Goal: Task Accomplishment & Management: Use online tool/utility

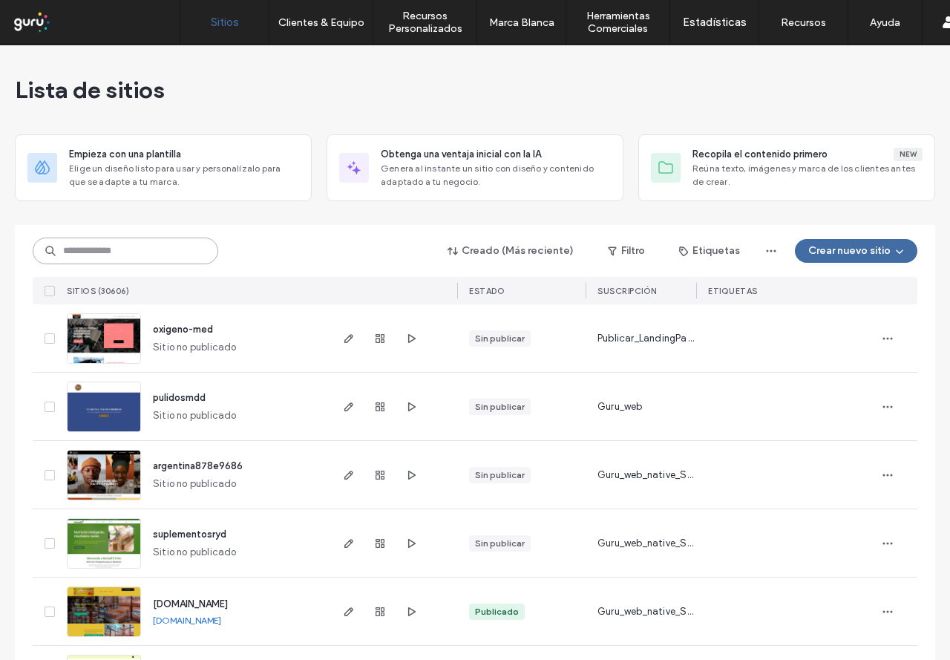
click at [91, 249] on input at bounding box center [126, 251] width 186 height 27
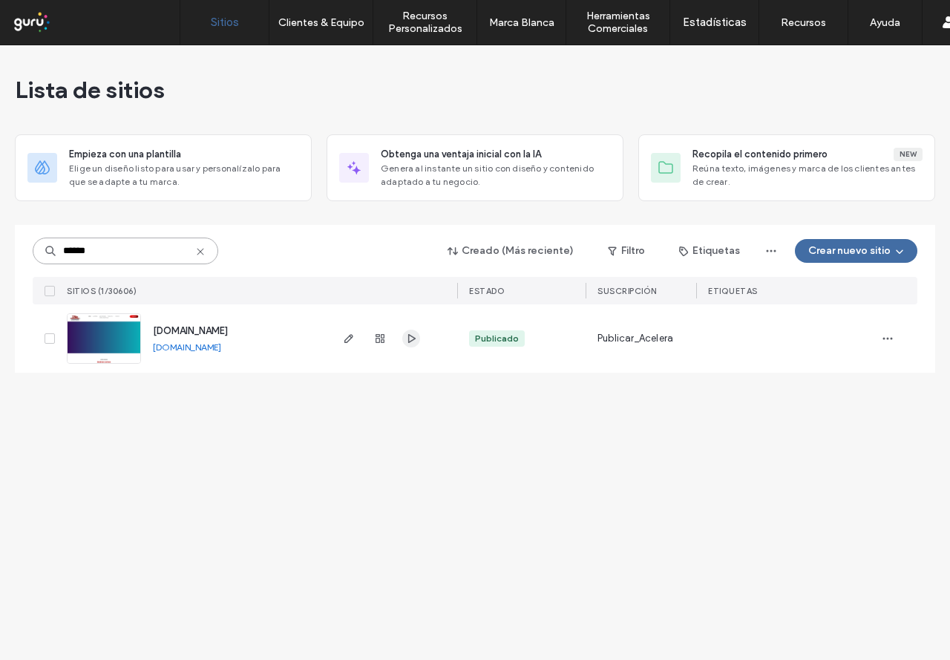
type input "******"
click at [413, 336] on icon "button" at bounding box center [411, 339] width 12 height 12
click at [344, 347] on div at bounding box center [380, 338] width 80 height 68
click at [346, 344] on icon "button" at bounding box center [349, 339] width 12 height 12
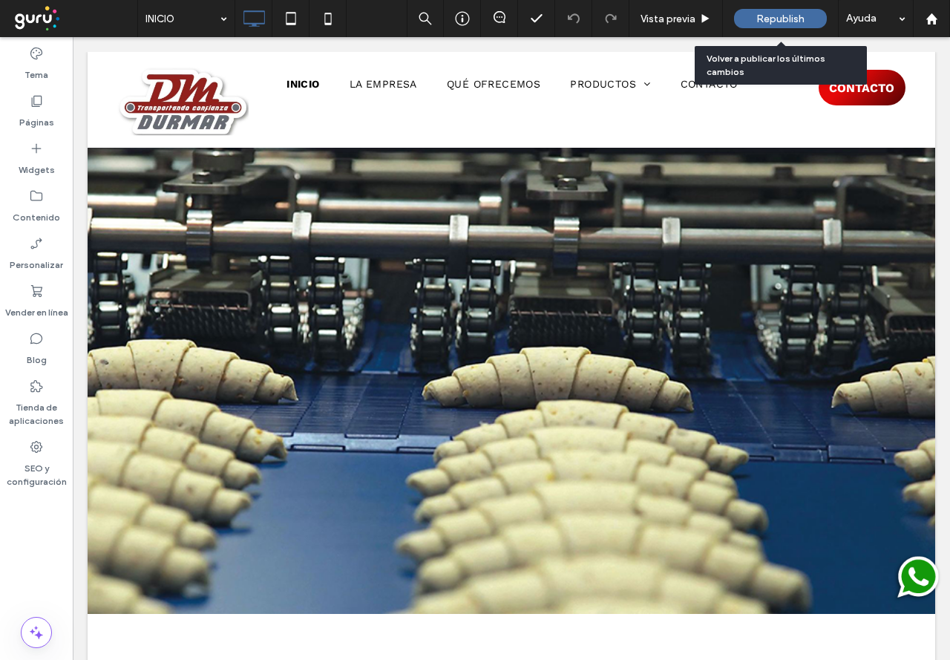
click at [788, 17] on span "Republish" at bounding box center [780, 19] width 48 height 13
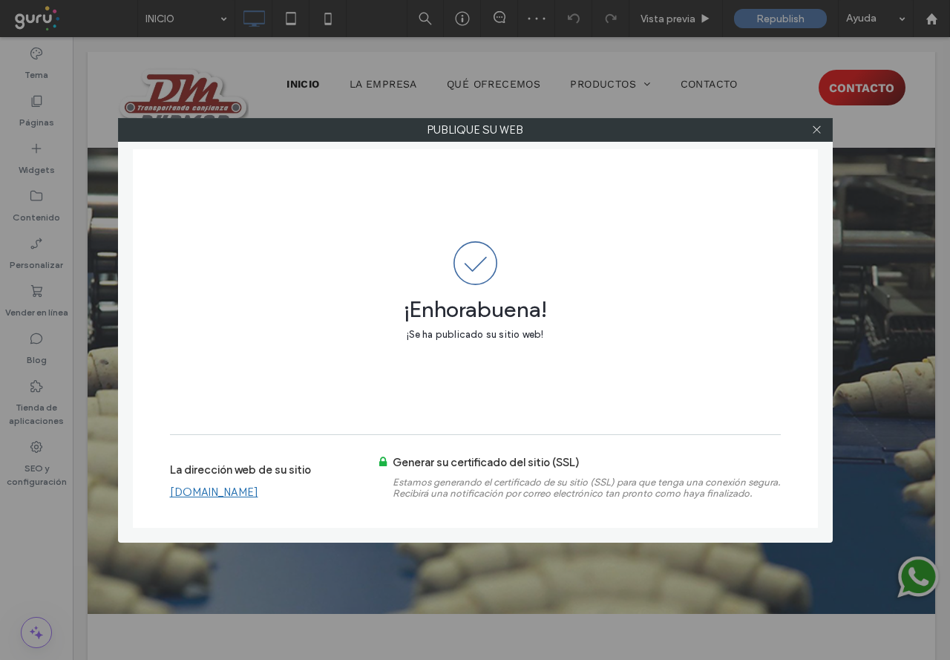
click at [241, 490] on link "[DOMAIN_NAME]" at bounding box center [214, 492] width 88 height 13
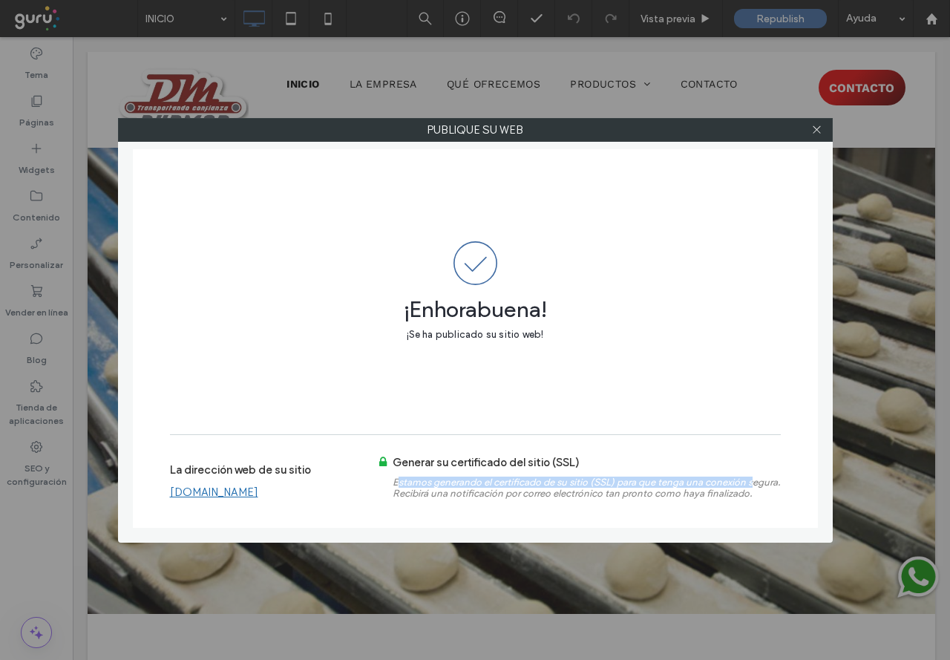
drag, startPoint x: 398, startPoint y: 483, endPoint x: 754, endPoint y: 487, distance: 356.4
click at [754, 487] on span "Estamos generando el certificado de su sitio (SSL) para que tenga una conexión …" at bounding box center [587, 488] width 388 height 22
